Goal: Transaction & Acquisition: Purchase product/service

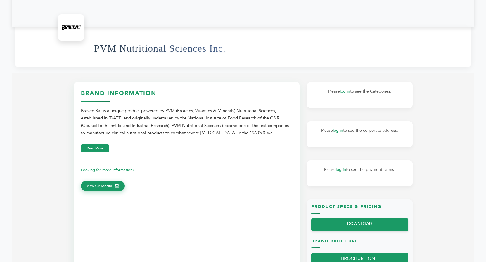
scroll to position [140, 0]
click at [438, 113] on section "Brand Information Braven Bar is a unique product powered by PVM (Proteins, Vita…" at bounding box center [243, 189] width 463 height 232
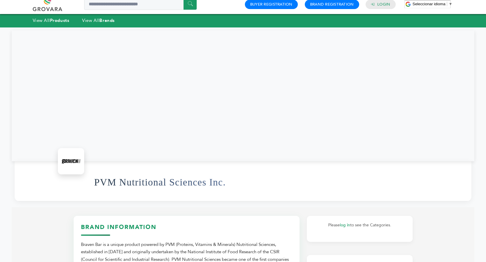
scroll to position [0, 0]
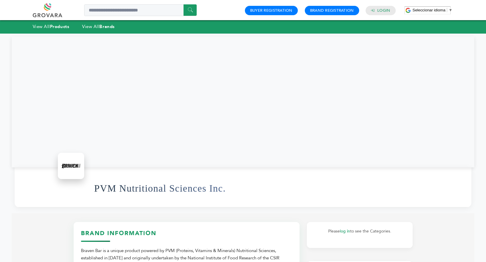
click at [70, 164] on img at bounding box center [70, 165] width 23 height 23
click at [118, 126] on div at bounding box center [243, 102] width 463 height 131
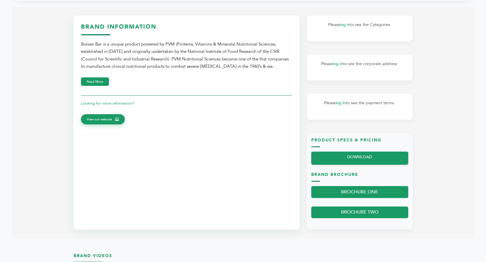
scroll to position [234, 0]
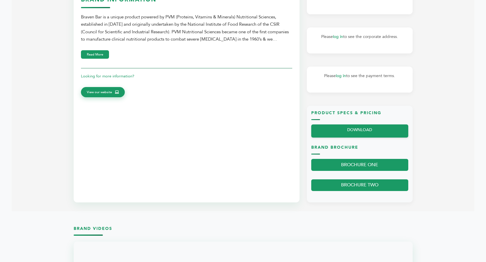
click at [468, 169] on section "Brand Information Braven Bar is a unique product powered by PVM (Proteins, Vita…" at bounding box center [243, 96] width 463 height 232
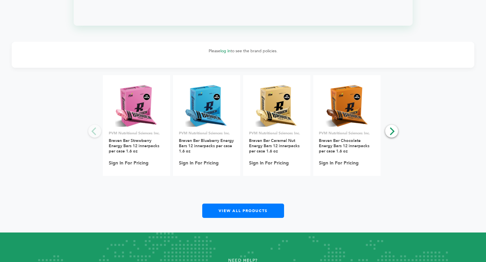
scroll to position [643, 0]
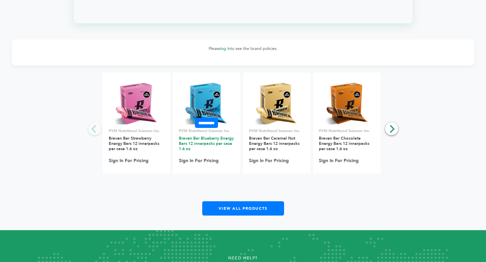
click at [207, 146] on link "Braven Bar Blueberry Energy Bars 12 innerpacks per case 1.6 oz" at bounding box center [206, 144] width 55 height 16
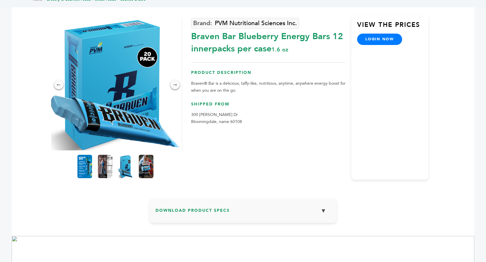
scroll to position [47, 0]
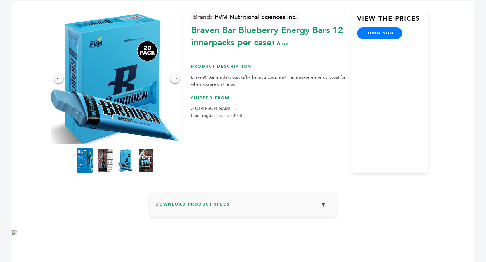
click at [82, 164] on img at bounding box center [85, 161] width 16 height 26
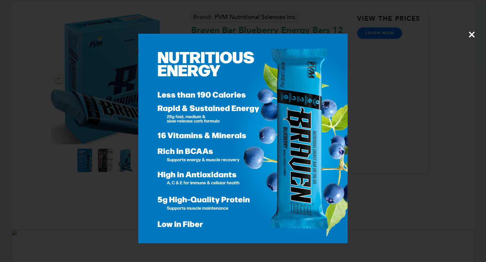
click at [371, 75] on div "×" at bounding box center [243, 131] width 486 height 262
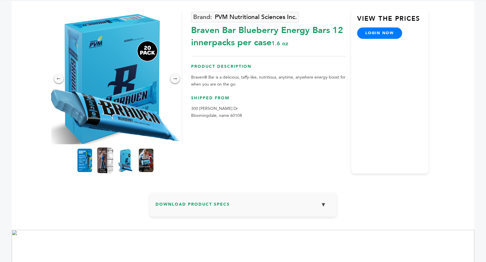
click at [101, 160] on img at bounding box center [105, 161] width 16 height 26
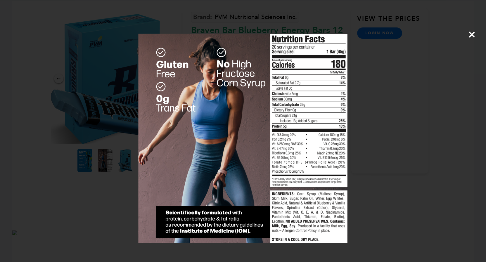
click at [469, 37] on span "×" at bounding box center [472, 34] width 8 height 16
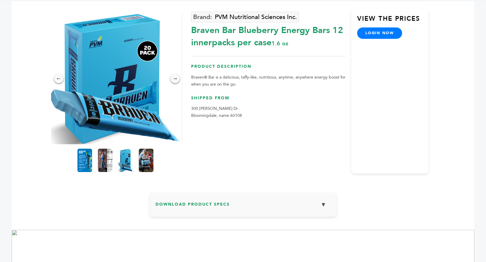
click at [452, 32] on div "Home > Grocery & Gourmet Foods > Snack Foods > Cookies & Bars ← → × PVM Nutriti…" at bounding box center [243, 152] width 463 height 333
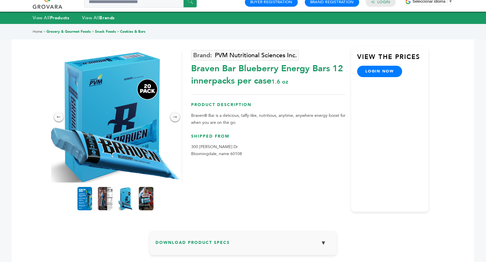
scroll to position [0, 0]
